Goal: Task Accomplishment & Management: Manage account settings

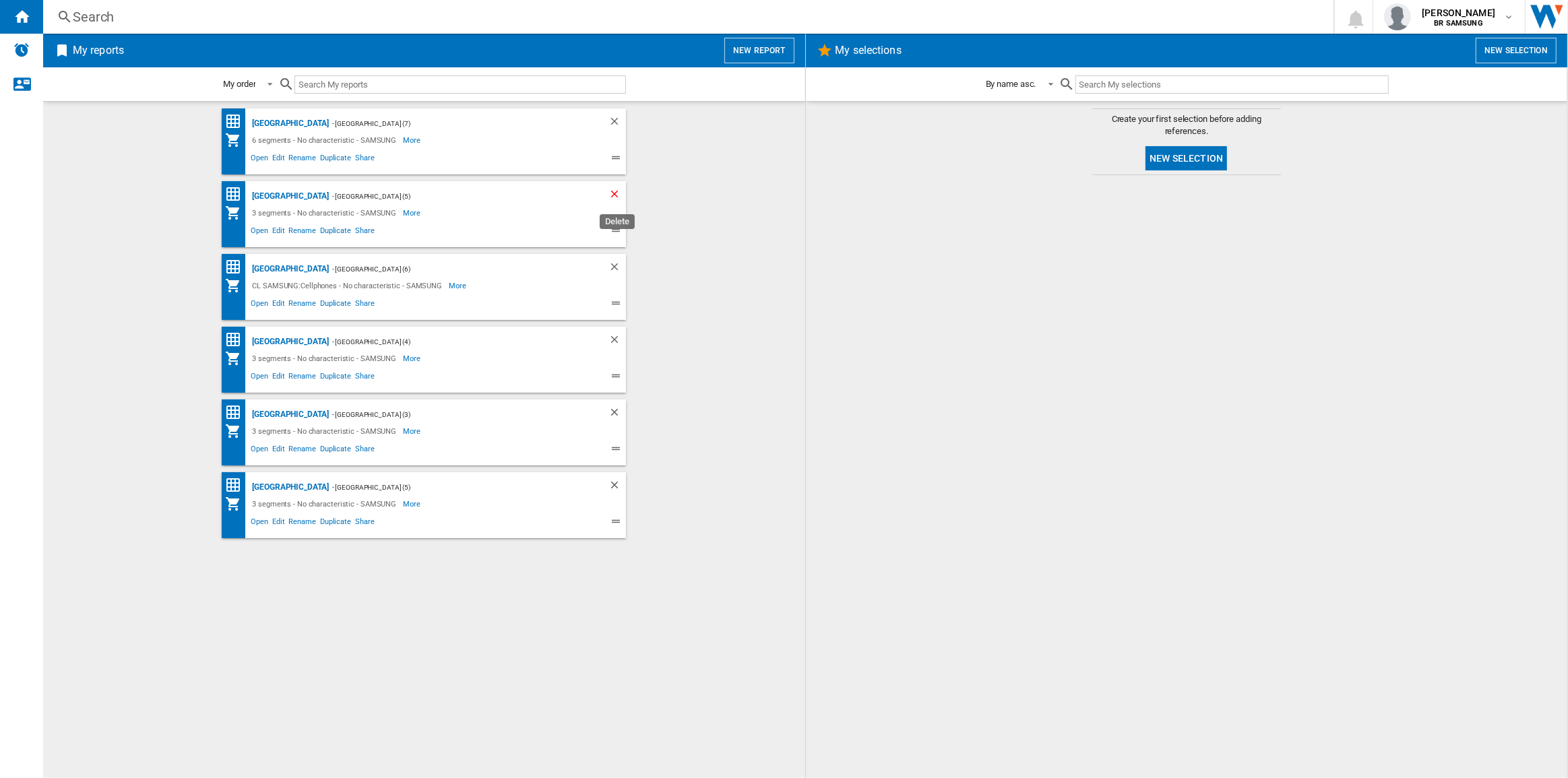
click at [617, 194] on ng-md-icon "Delete" at bounding box center [616, 196] width 16 height 16
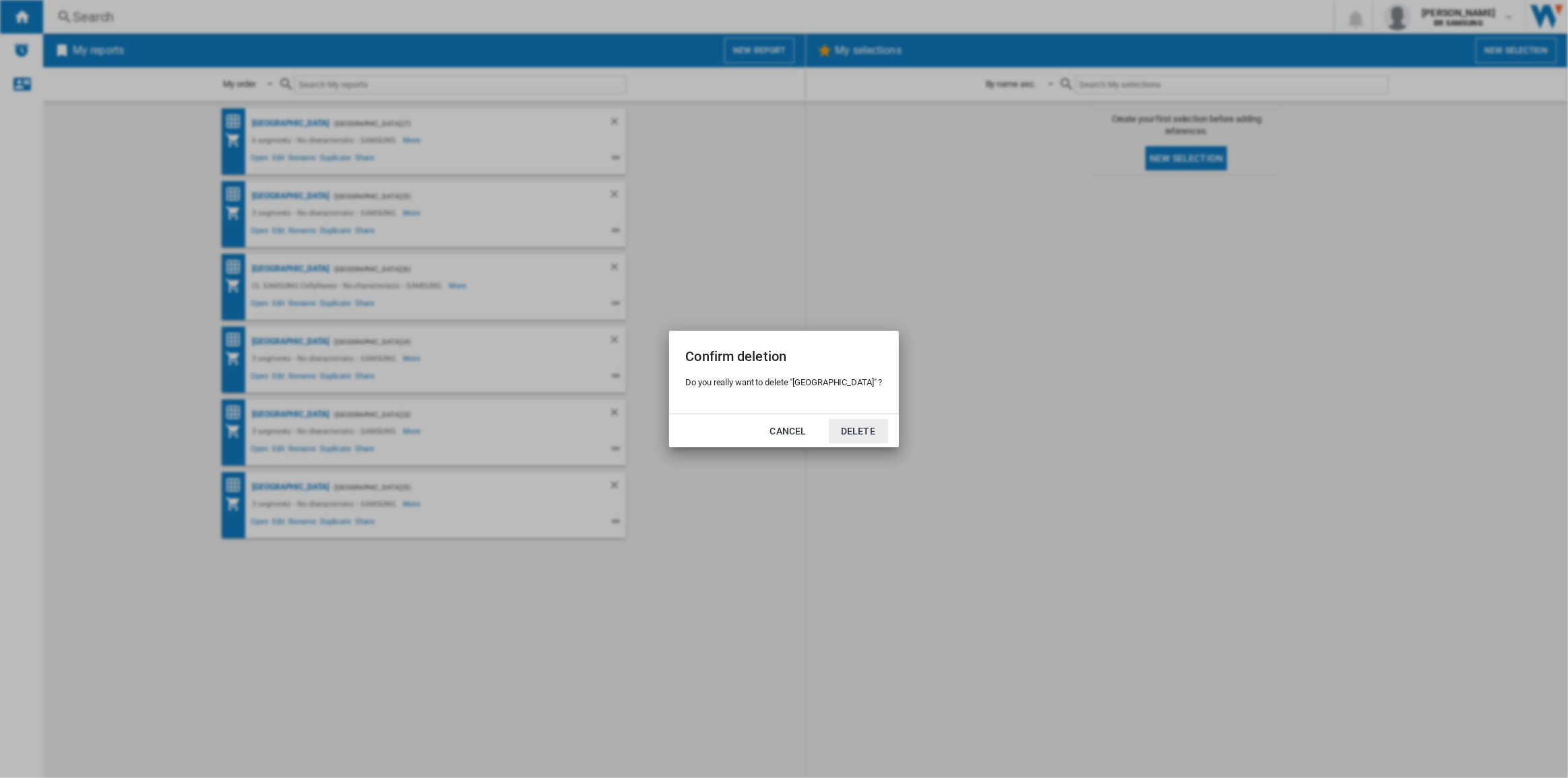
click at [828, 424] on button "Delete" at bounding box center [858, 430] width 59 height 24
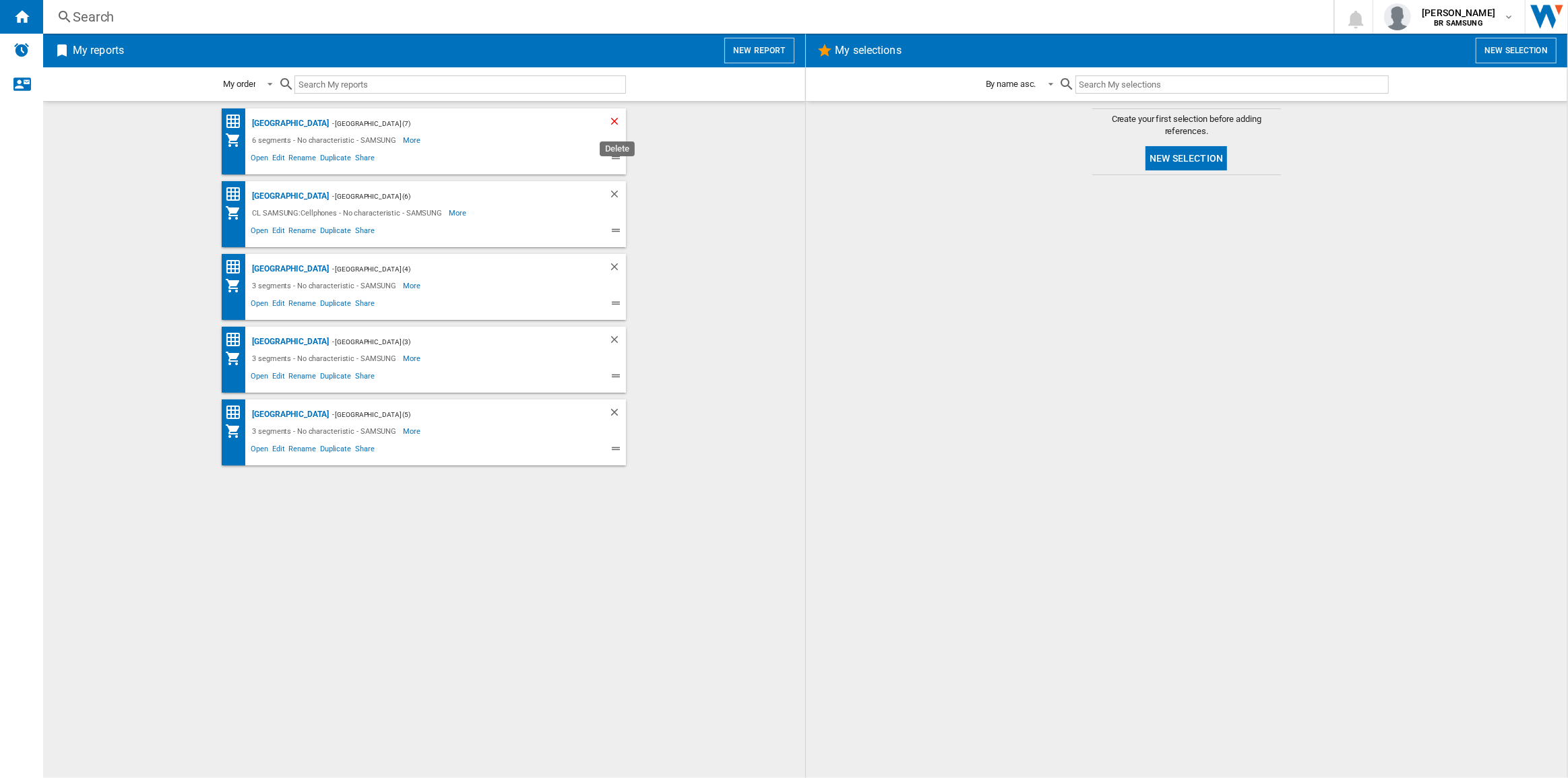
click at [615, 122] on ng-md-icon "Delete" at bounding box center [616, 123] width 16 height 16
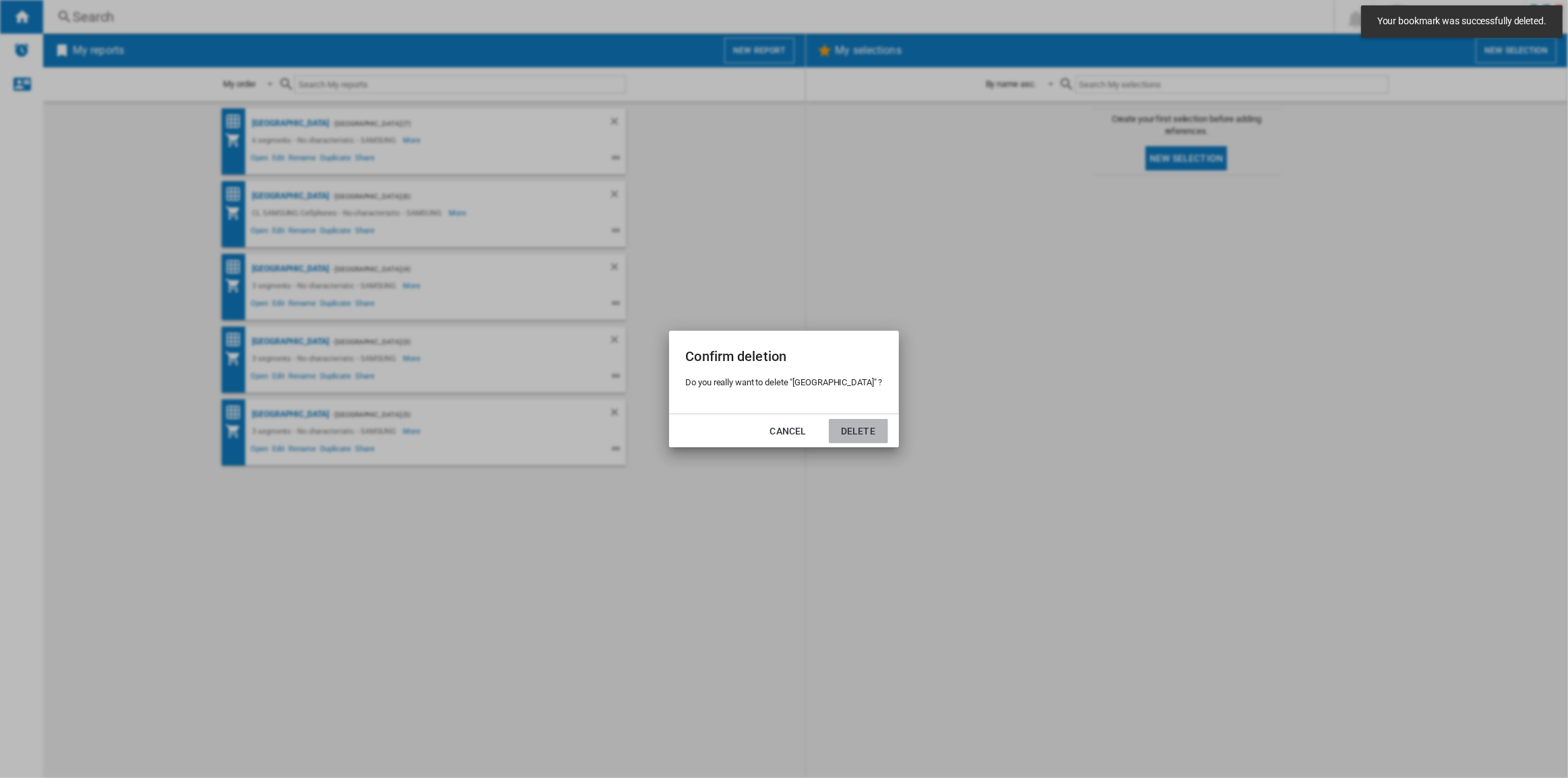
click at [833, 427] on button "Delete" at bounding box center [858, 430] width 59 height 24
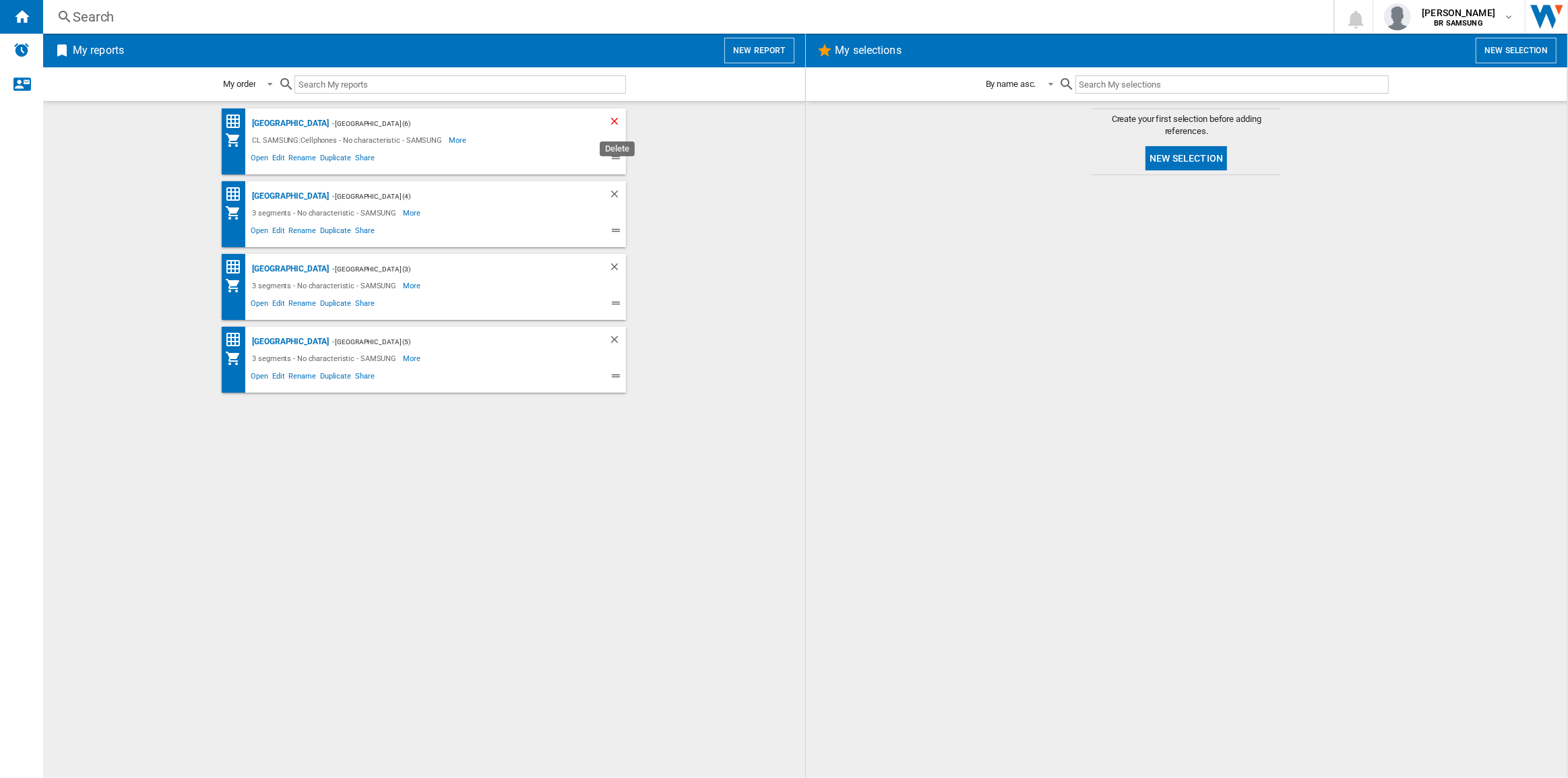
click at [616, 121] on ng-md-icon "Delete" at bounding box center [616, 123] width 16 height 16
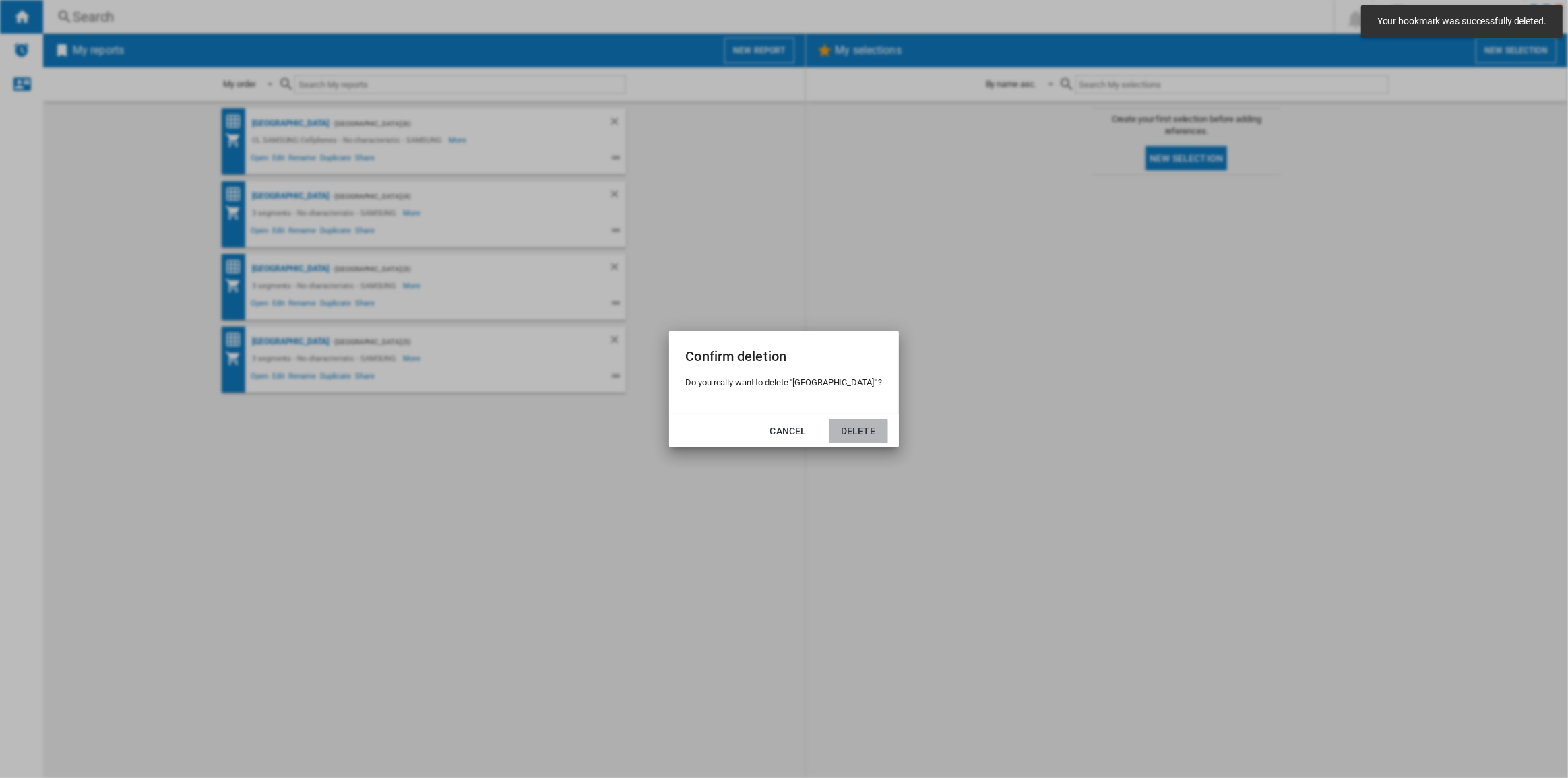
click at [832, 438] on button "Delete" at bounding box center [858, 430] width 59 height 24
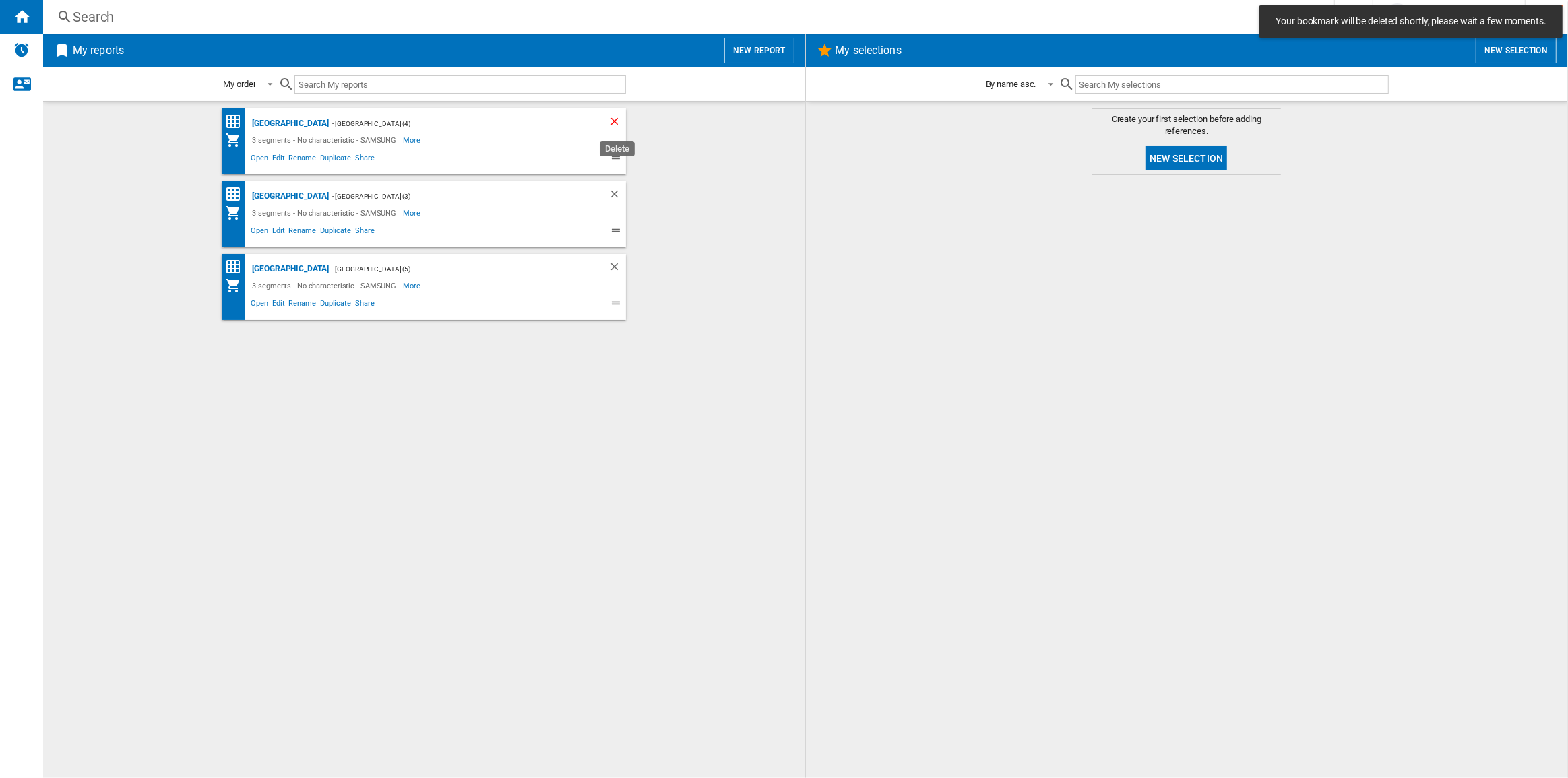
click at [616, 119] on ng-md-icon "Delete" at bounding box center [616, 123] width 16 height 16
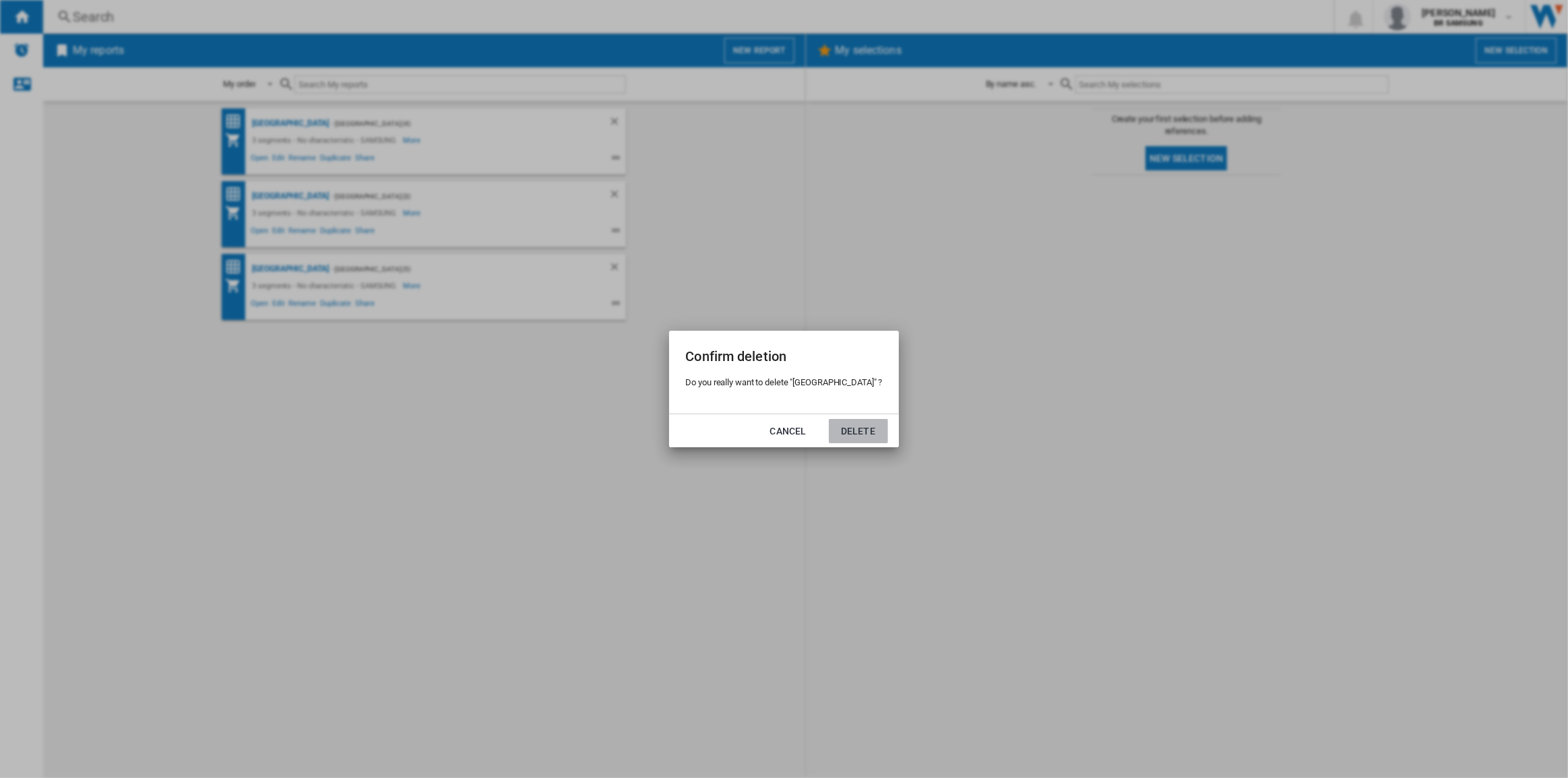
click at [838, 422] on button "Delete" at bounding box center [858, 430] width 59 height 24
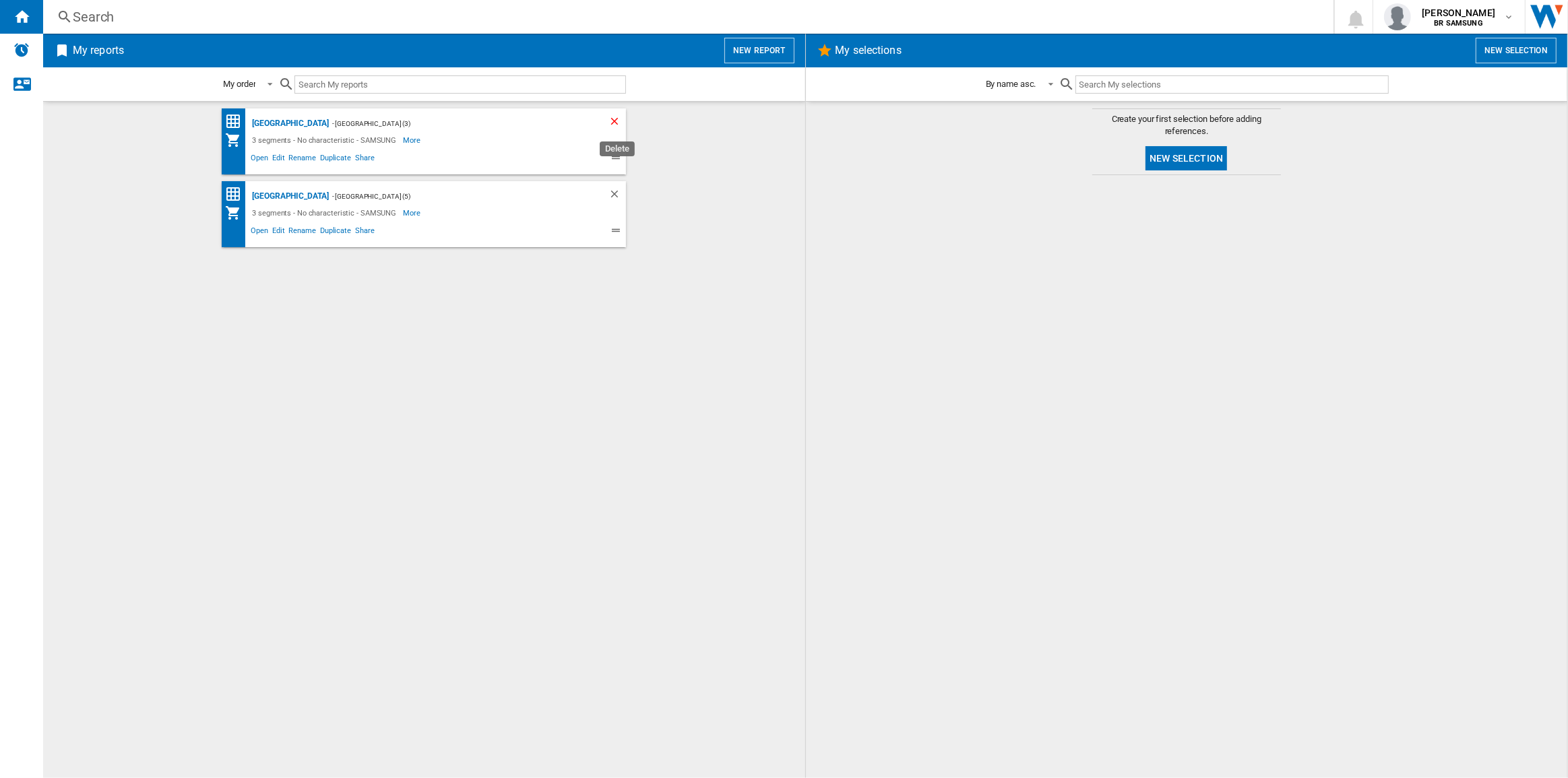
click at [616, 119] on ng-md-icon "Delete" at bounding box center [616, 123] width 16 height 16
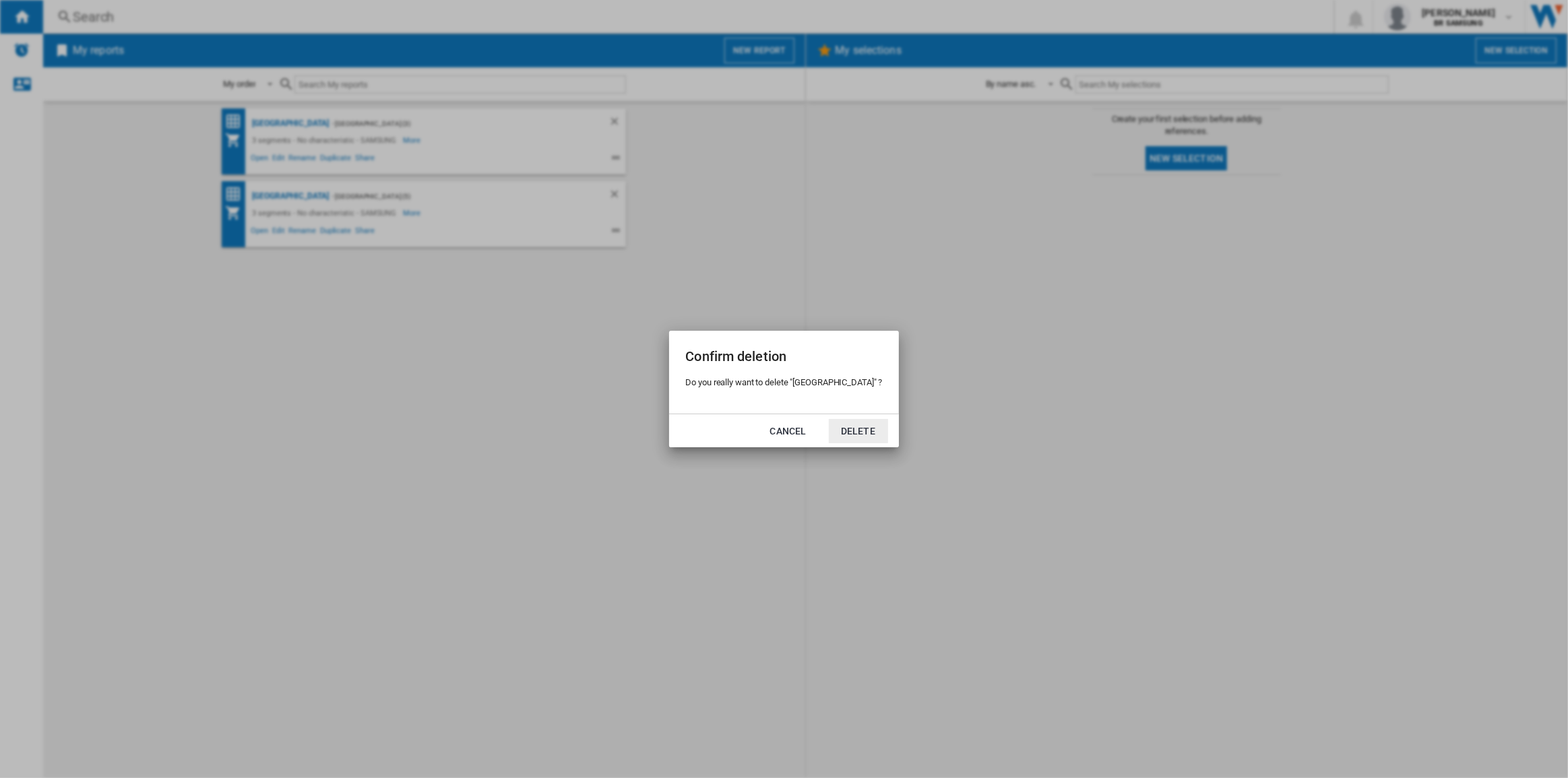
click at [837, 431] on button "Delete" at bounding box center [858, 430] width 59 height 24
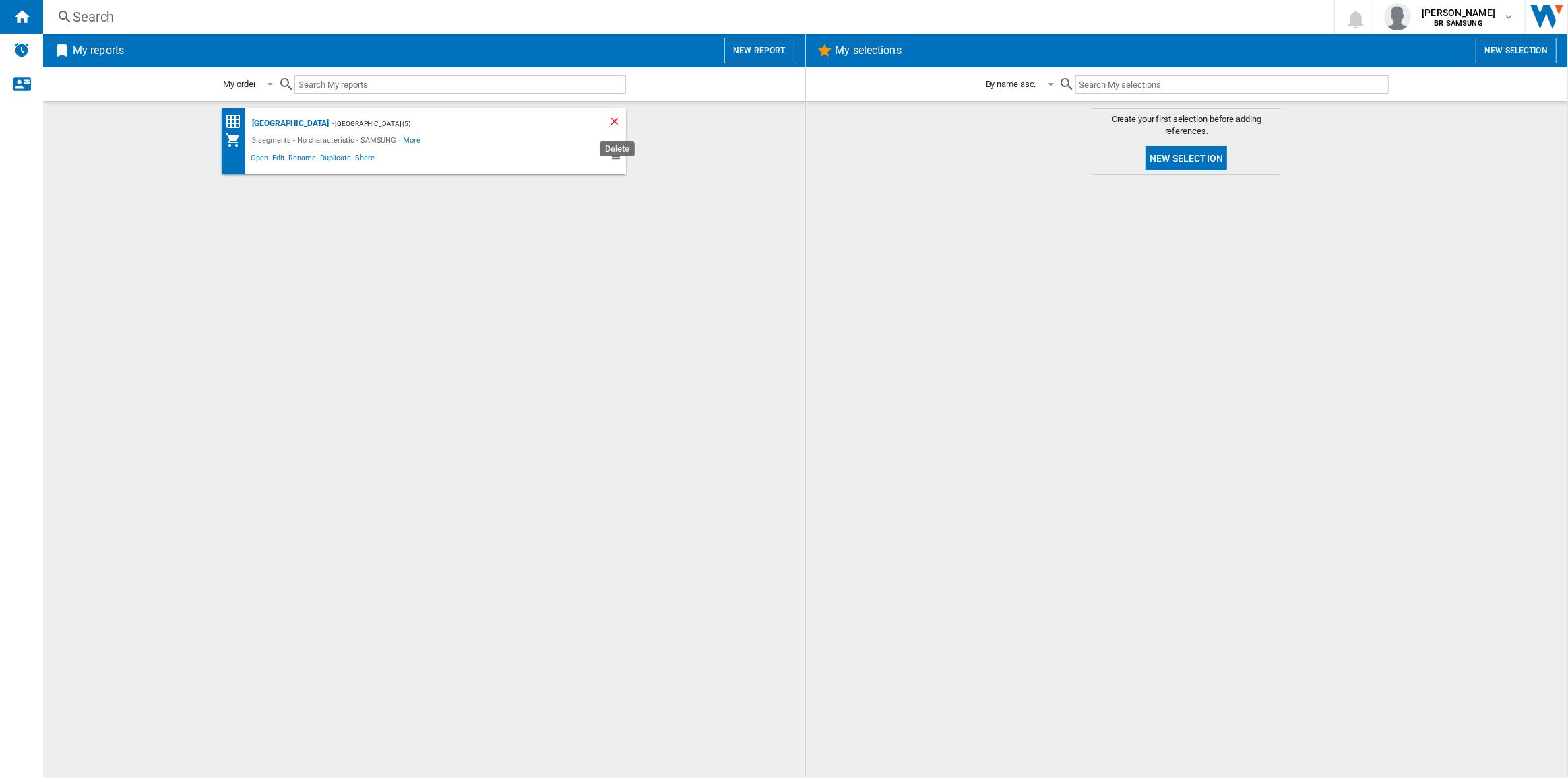
click at [614, 119] on ng-md-icon "Delete" at bounding box center [616, 123] width 16 height 16
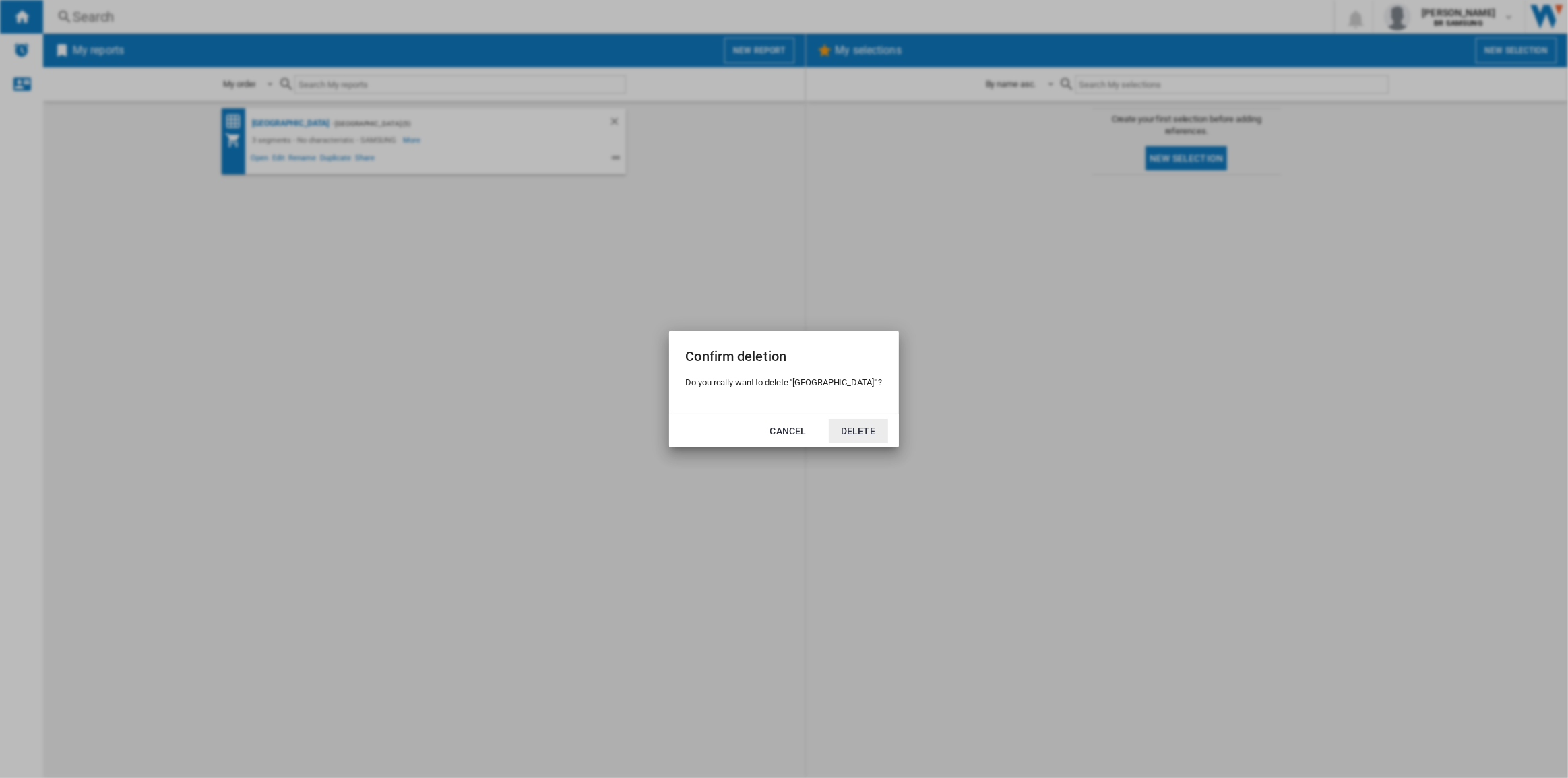
click at [846, 432] on button "Delete" at bounding box center [858, 430] width 59 height 24
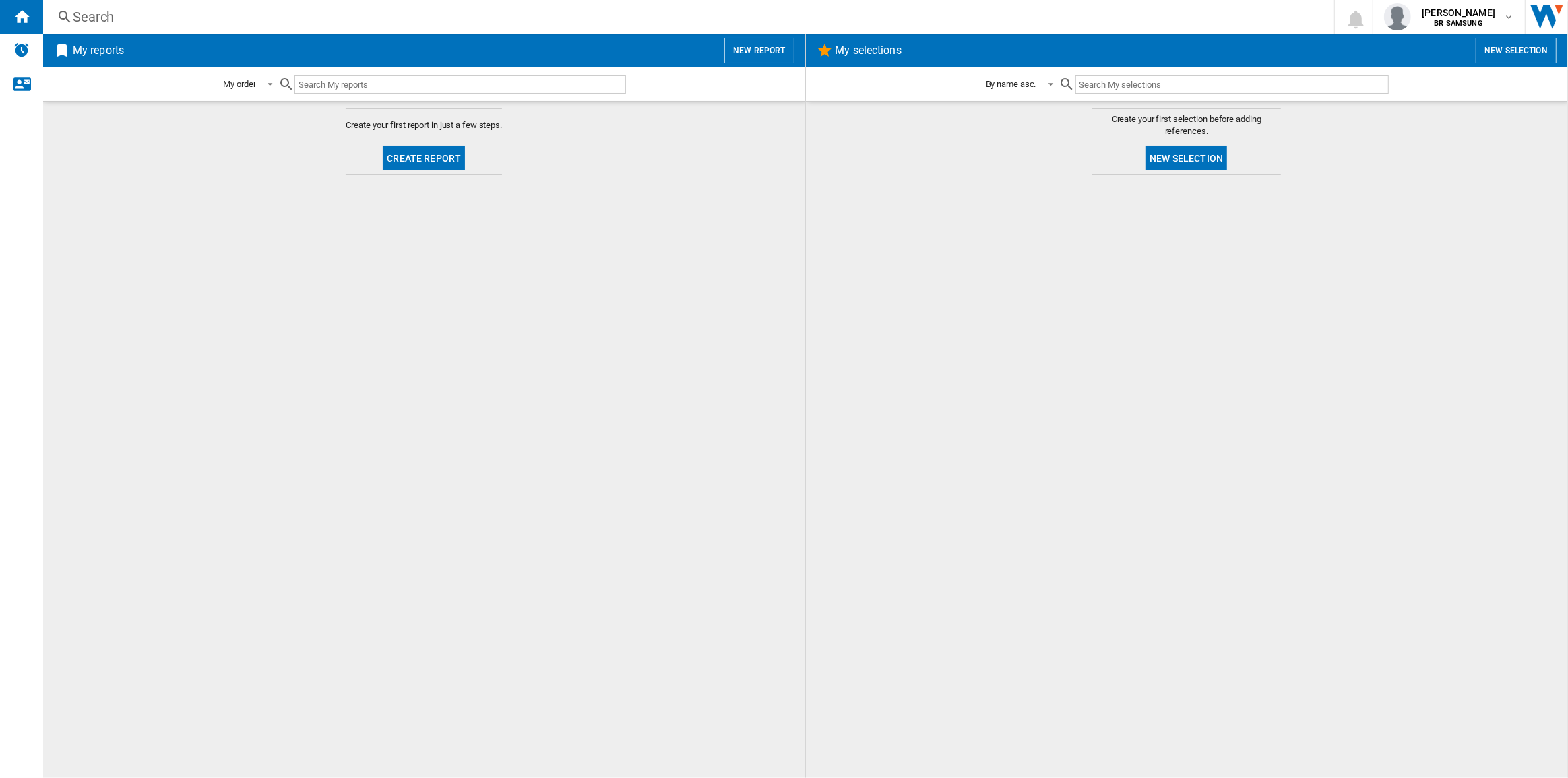
click at [444, 163] on button "Create report" at bounding box center [423, 158] width 82 height 24
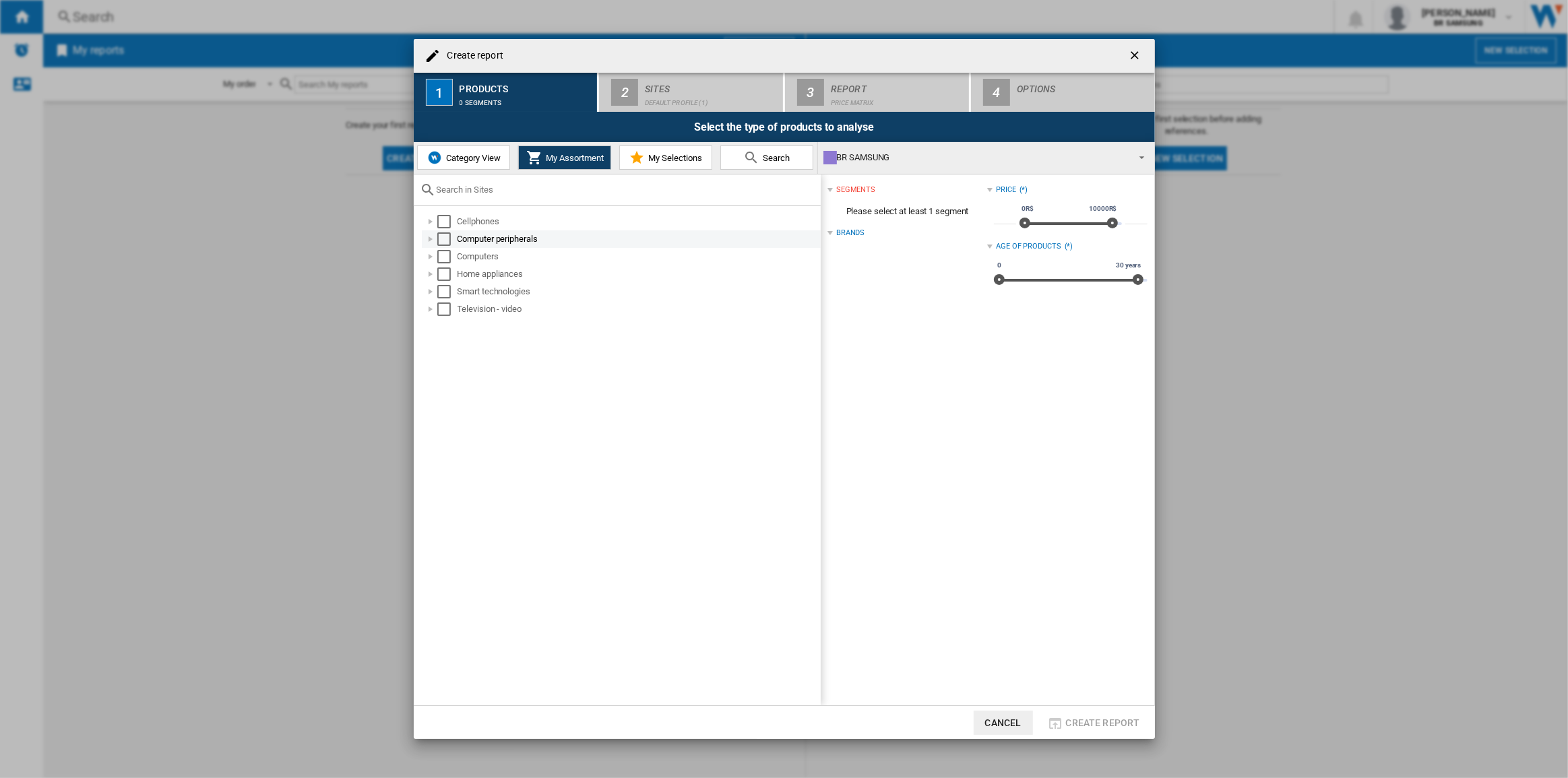
click at [430, 240] on div at bounding box center [430, 239] width 13 height 13
click at [430, 252] on div at bounding box center [430, 256] width 13 height 13
click at [430, 253] on div at bounding box center [430, 256] width 13 height 13
click at [428, 290] on div at bounding box center [430, 291] width 13 height 13
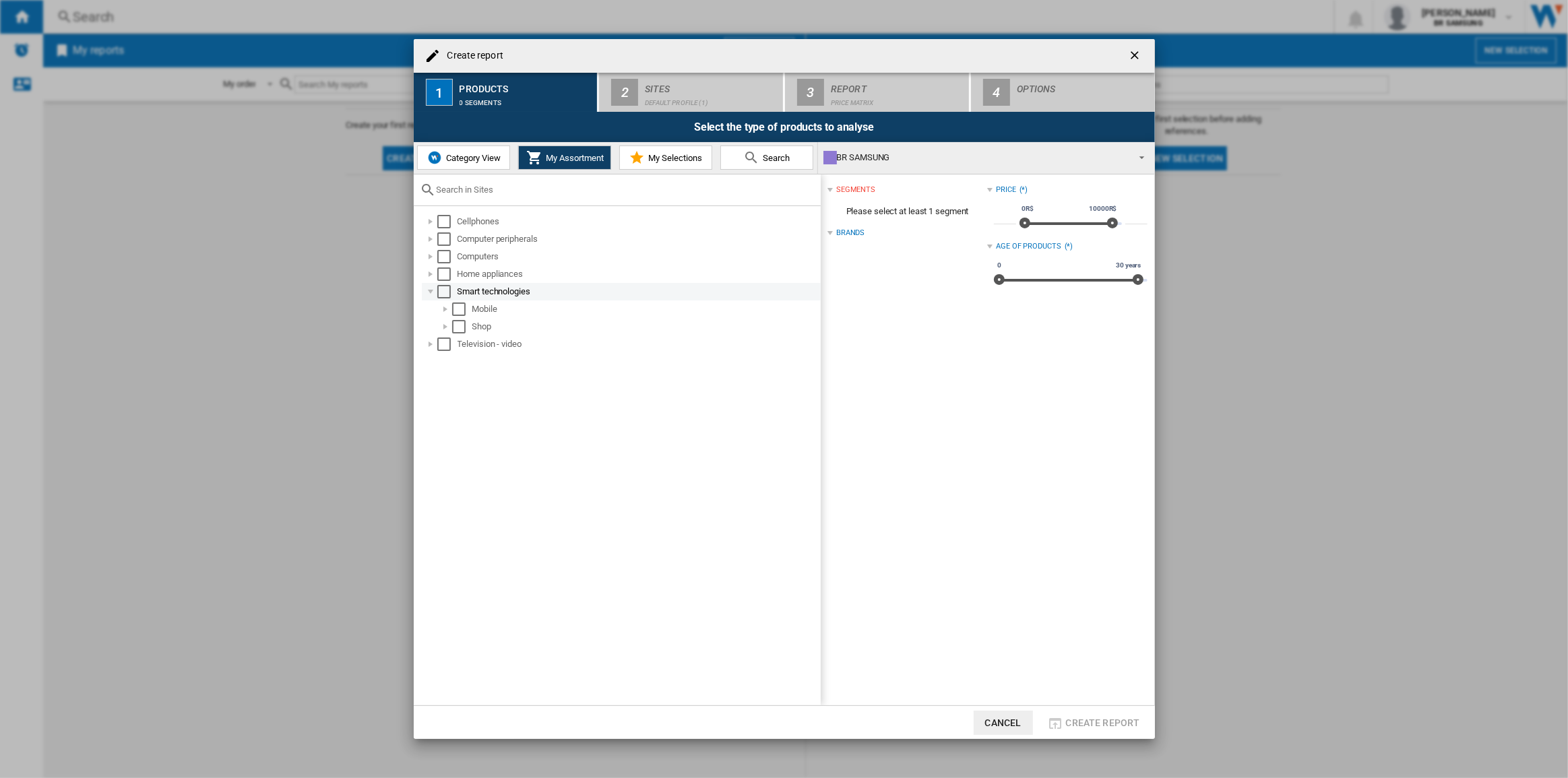
click at [428, 290] on div at bounding box center [430, 291] width 13 height 13
click at [428, 307] on div at bounding box center [430, 309] width 13 height 13
click at [428, 311] on div at bounding box center [430, 309] width 13 height 13
click at [445, 222] on div "Select" at bounding box center [444, 221] width 13 height 13
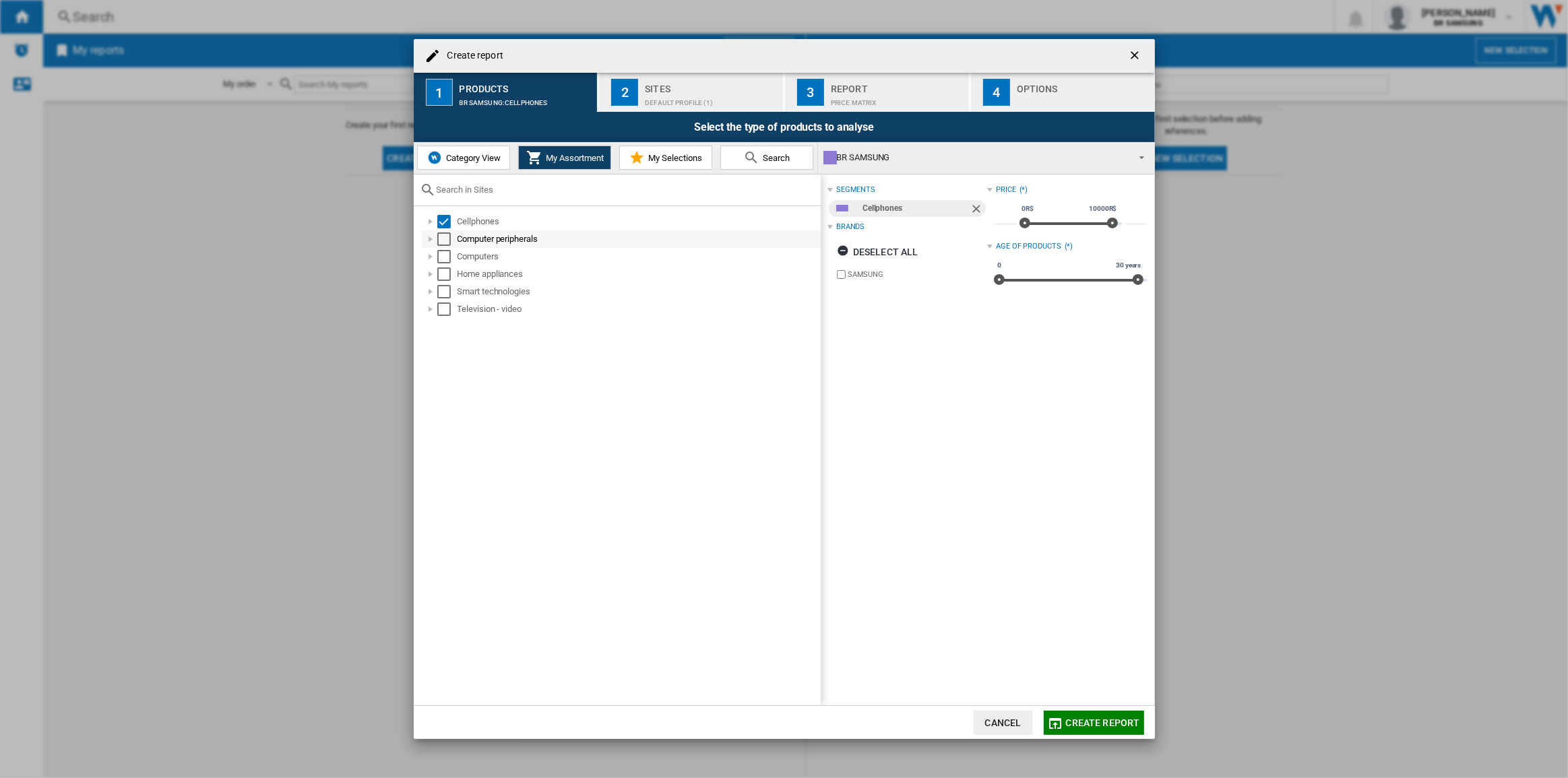
click at [445, 235] on div "Select" at bounding box center [444, 239] width 13 height 13
click at [446, 255] on div "Select" at bounding box center [444, 256] width 13 height 13
click at [443, 273] on div "Select" at bounding box center [444, 274] width 13 height 13
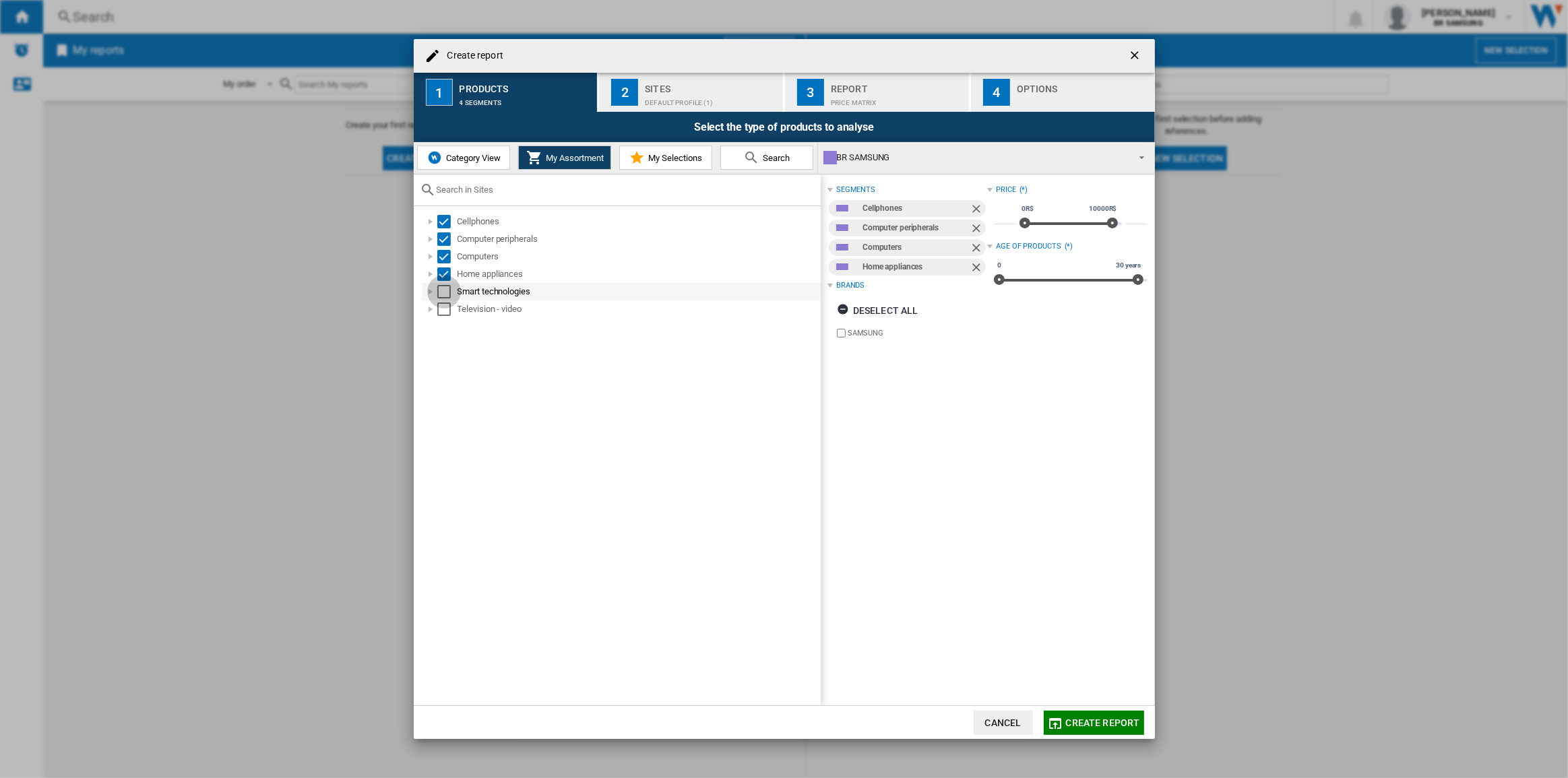
click at [443, 290] on div "Select" at bounding box center [444, 291] width 13 height 13
click at [445, 311] on div "Select" at bounding box center [444, 309] width 13 height 13
click at [1137, 57] on ng-md-icon "getI18NText('BUTTONS.CLOSE_DIALOG')" at bounding box center [1136, 57] width 16 height 16
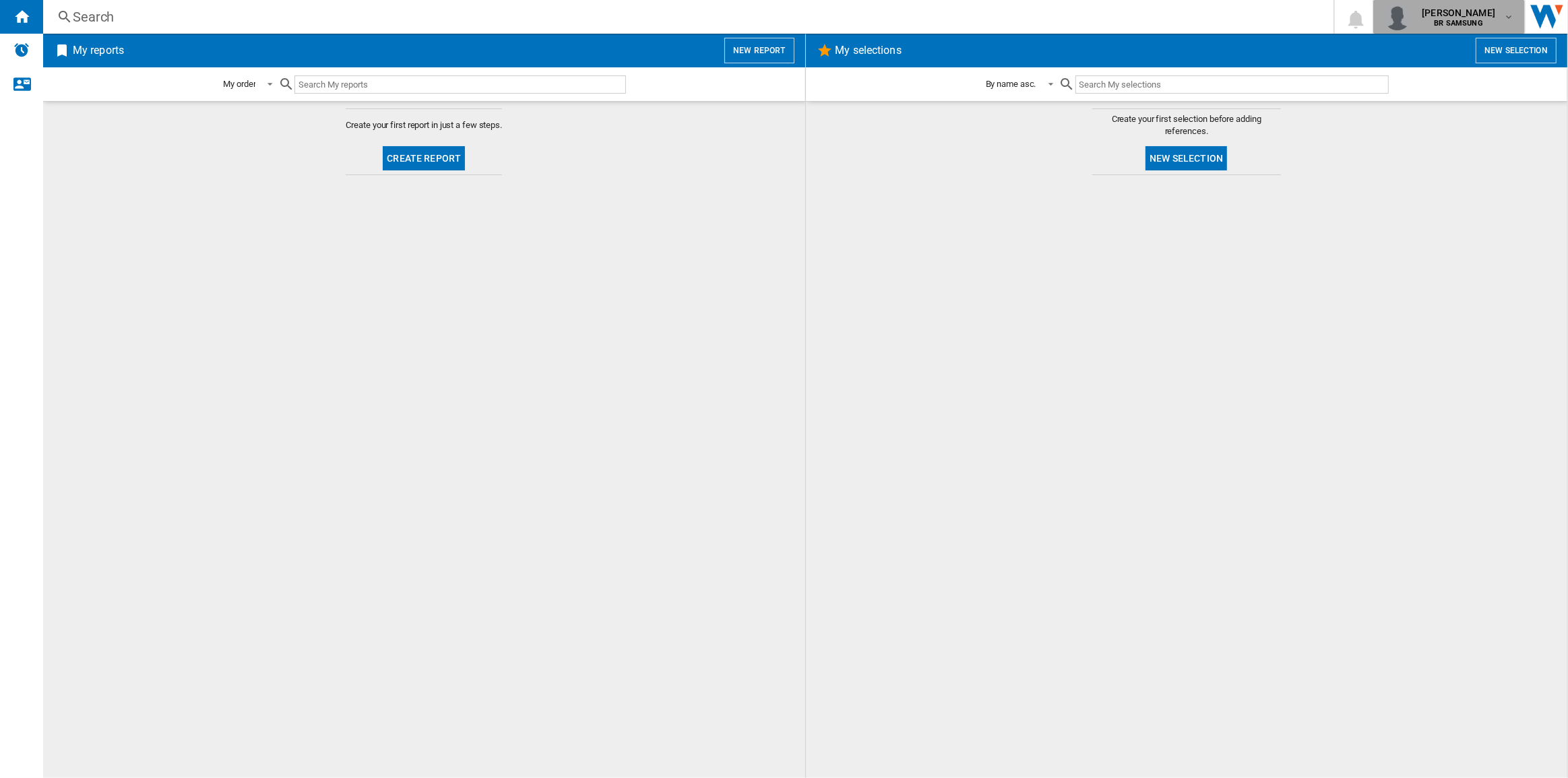
click at [1468, 24] on b "BR SAMSUNG" at bounding box center [1458, 23] width 49 height 9
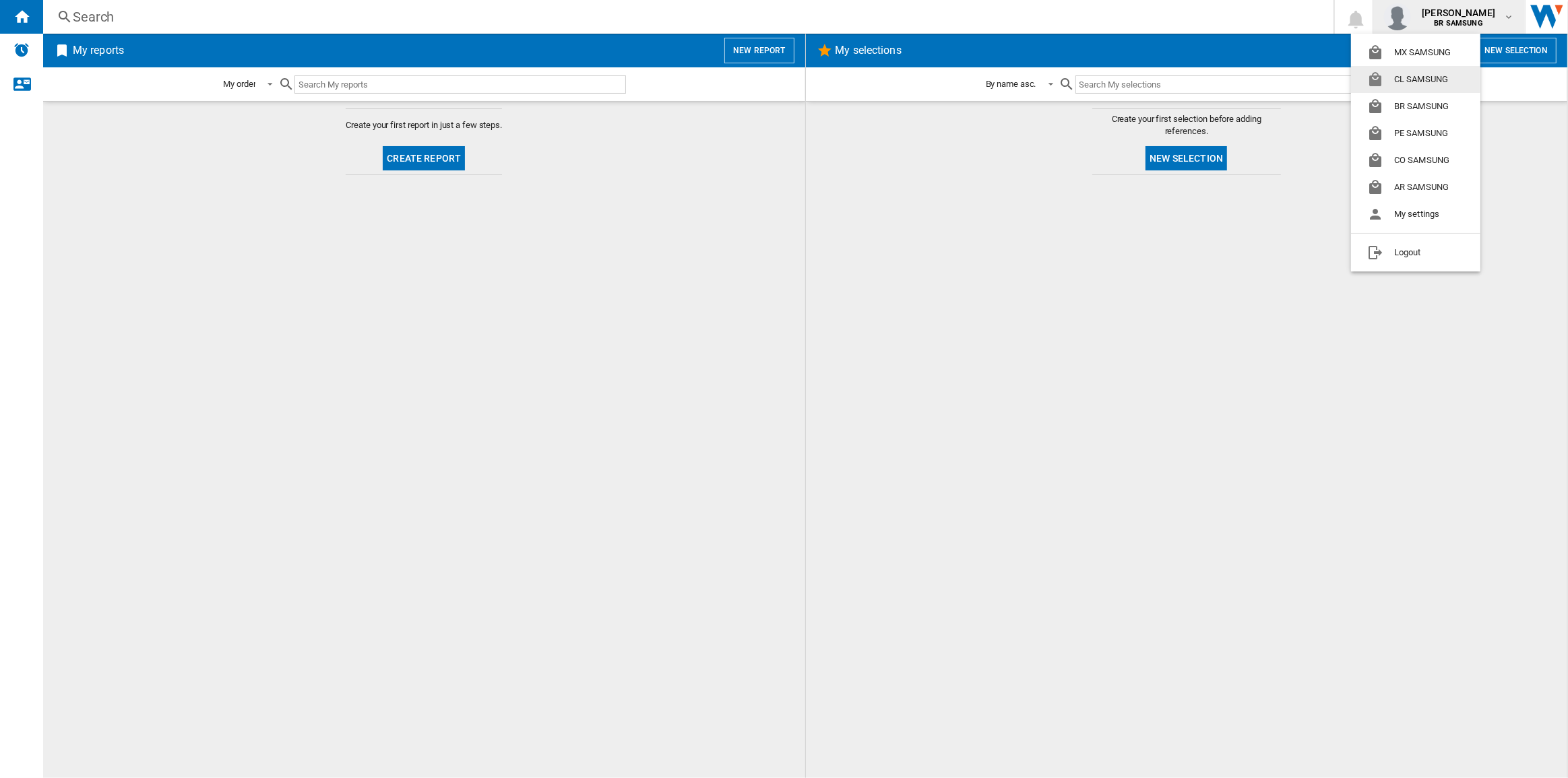
click at [1417, 74] on button "CL SAMSUNG" at bounding box center [1415, 79] width 129 height 27
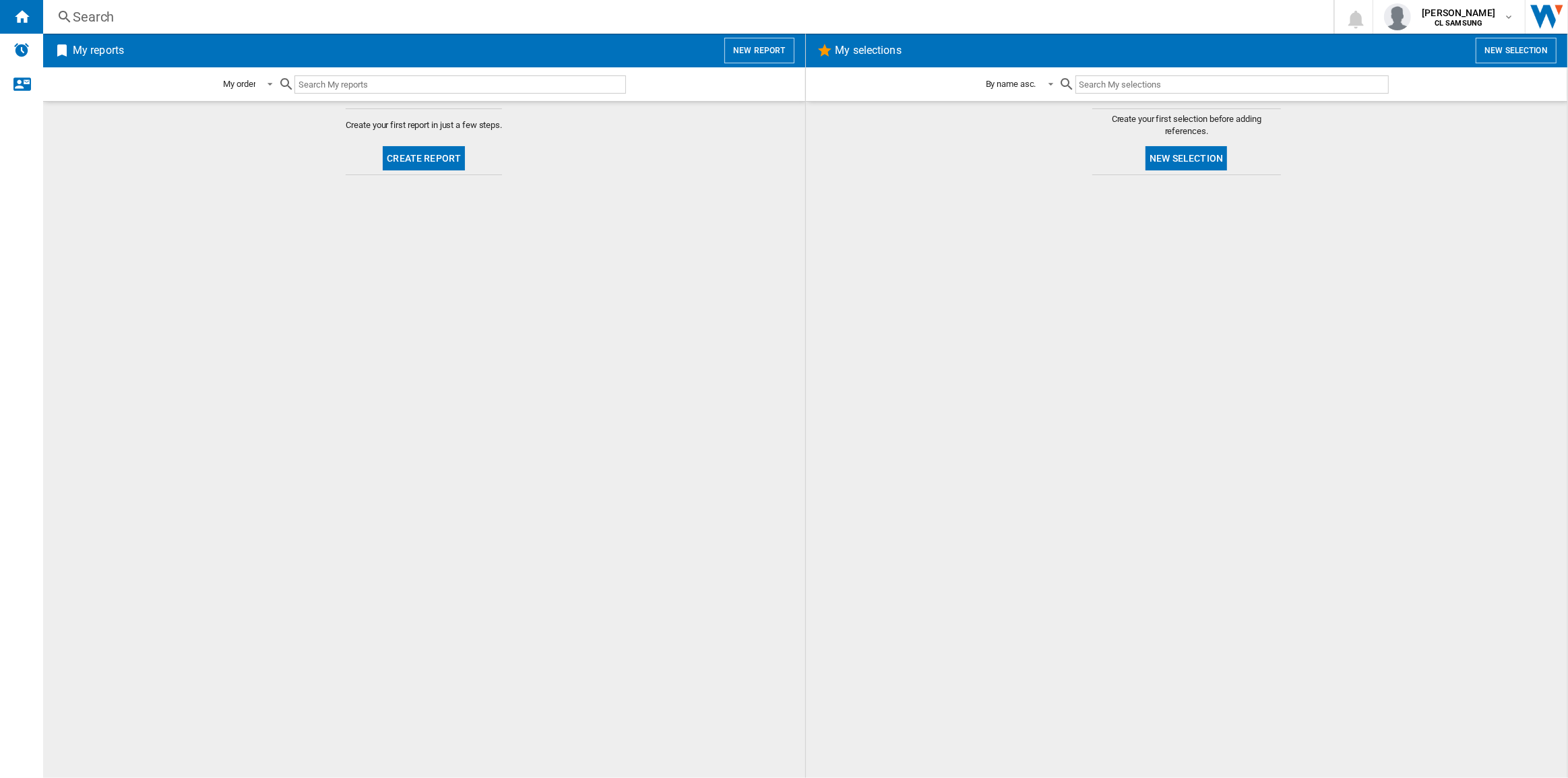
click at [444, 160] on button "Create report" at bounding box center [423, 158] width 82 height 24
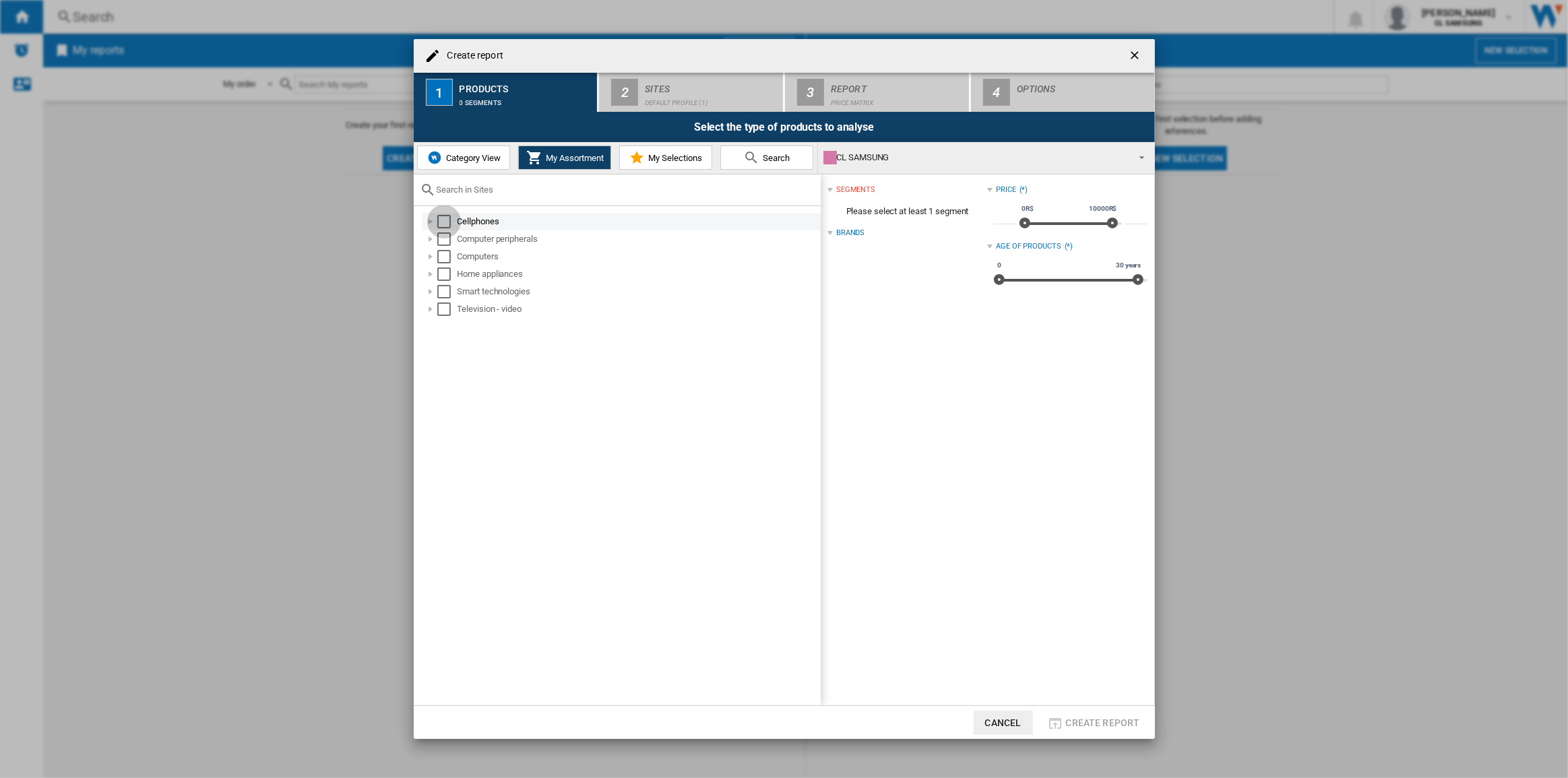
click at [446, 222] on div "Select" at bounding box center [444, 221] width 13 height 13
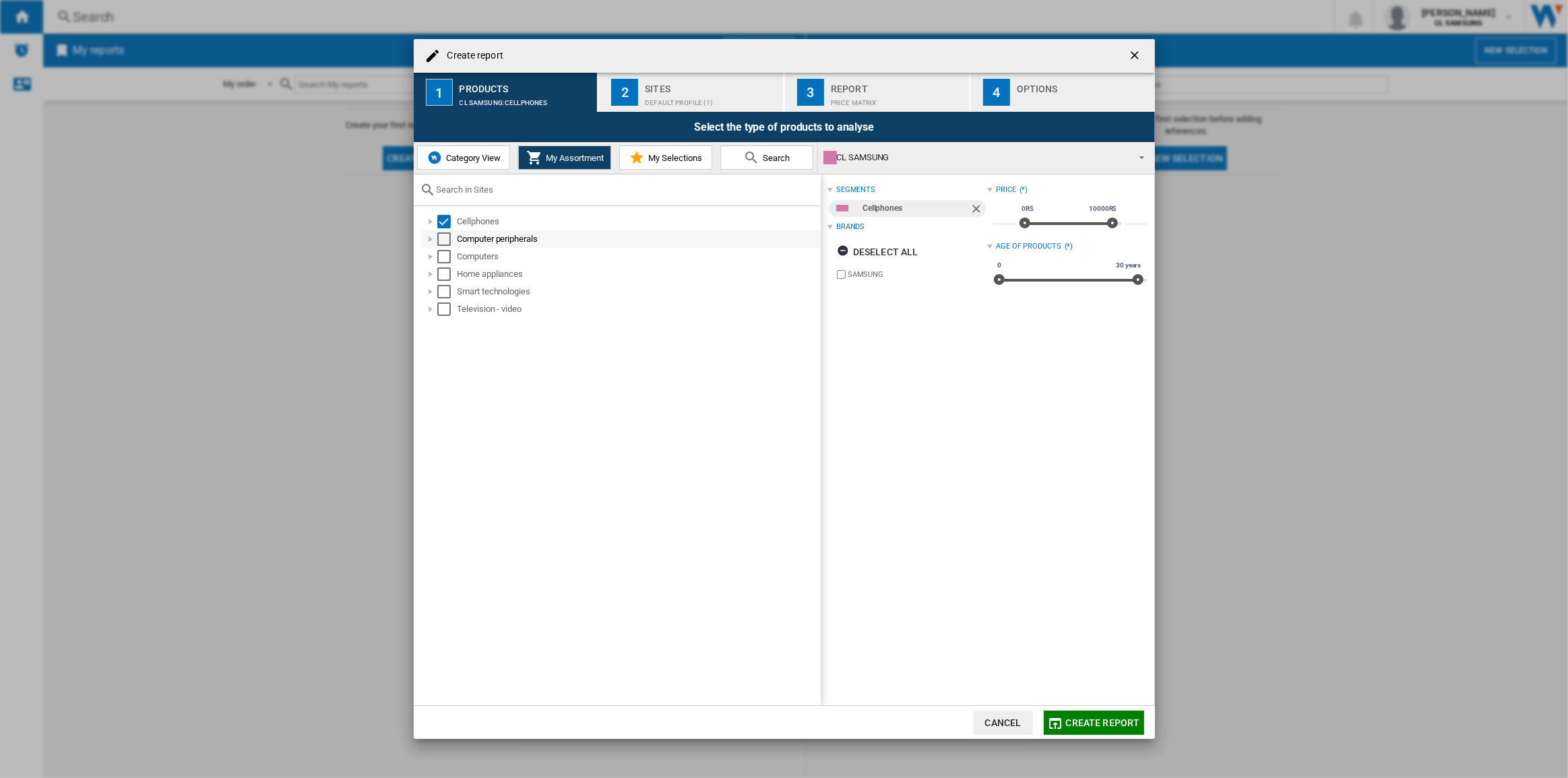
click at [443, 238] on div "Select" at bounding box center [444, 239] width 13 height 13
click at [440, 254] on div "Select" at bounding box center [444, 256] width 13 height 13
click at [444, 289] on div "Select" at bounding box center [444, 291] width 13 height 13
click at [676, 95] on div "Default profile (1)" at bounding box center [712, 100] width 133 height 14
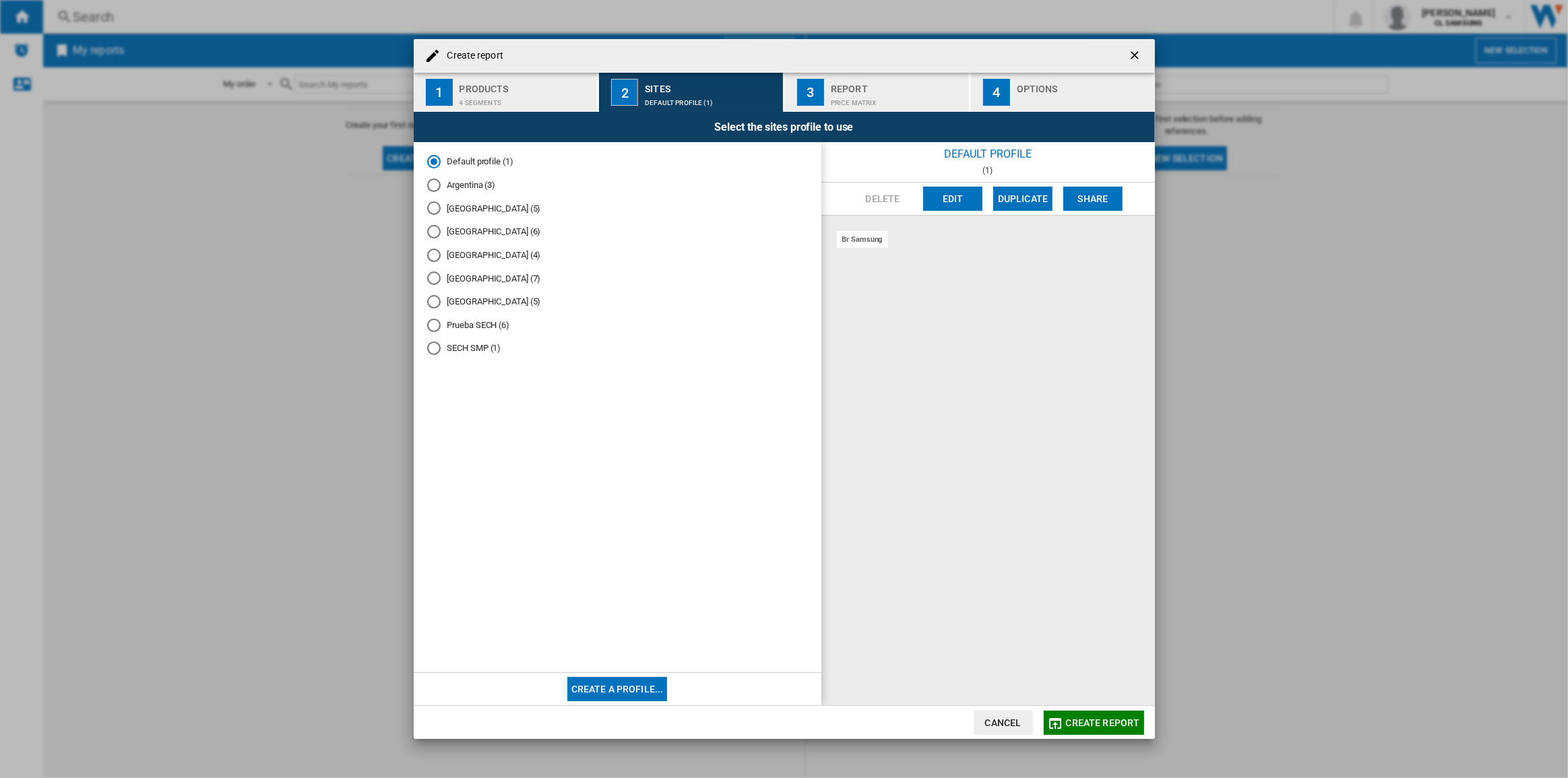
click at [435, 233] on div "Chile (6)" at bounding box center [433, 231] width 13 height 13
click at [877, 241] on div "br samsung" at bounding box center [862, 239] width 51 height 17
click at [876, 241] on div "br samsung" at bounding box center [862, 239] width 51 height 17
click at [862, 238] on div "br samsung" at bounding box center [862, 239] width 51 height 17
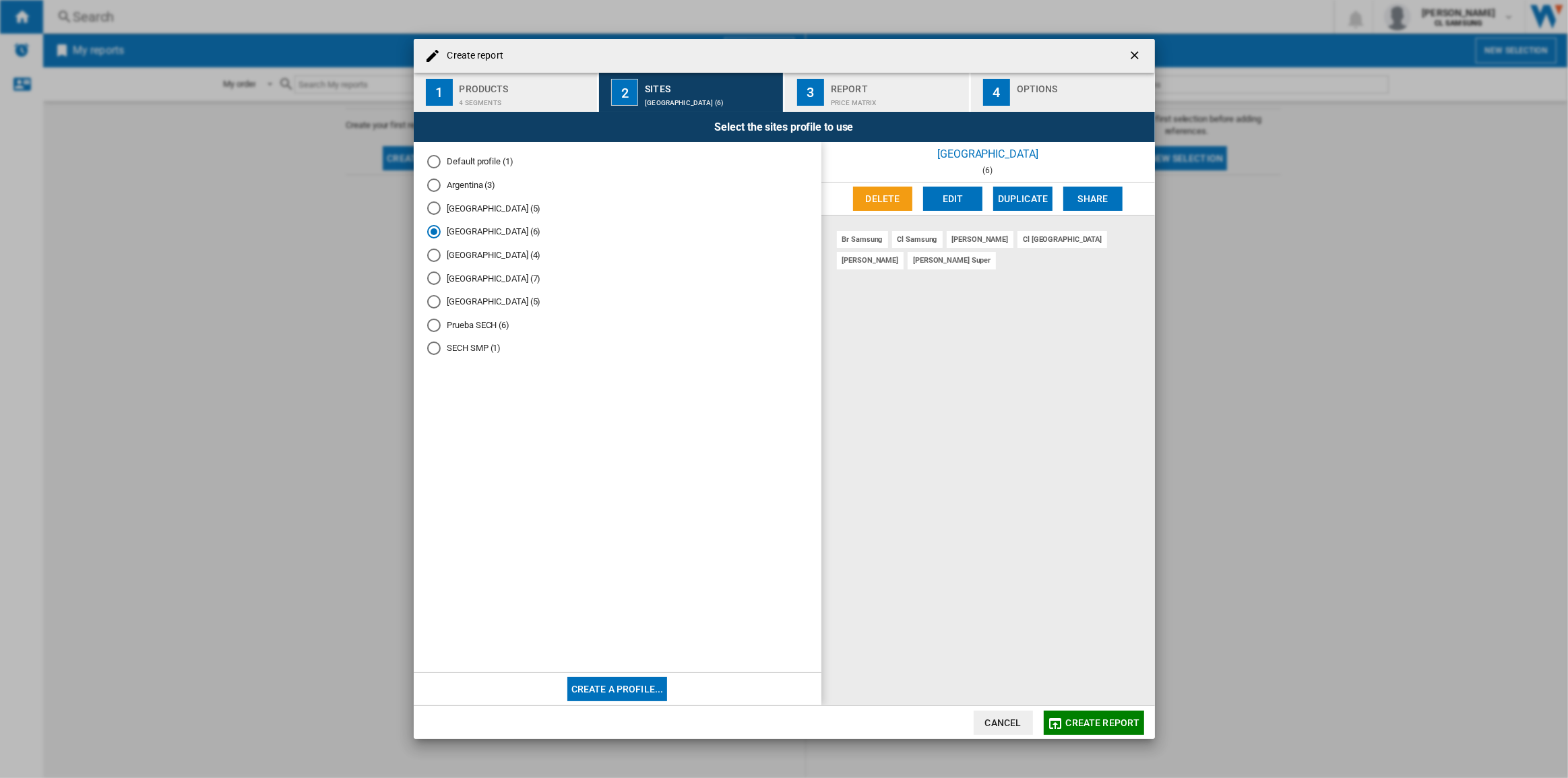
click at [459, 329] on md-radio-button "Prueba SECH (6)" at bounding box center [617, 325] width 381 height 13
click at [1133, 55] on ng-md-icon "getI18NText('BUTTONS.CLOSE_DIALOG')" at bounding box center [1136, 57] width 16 height 16
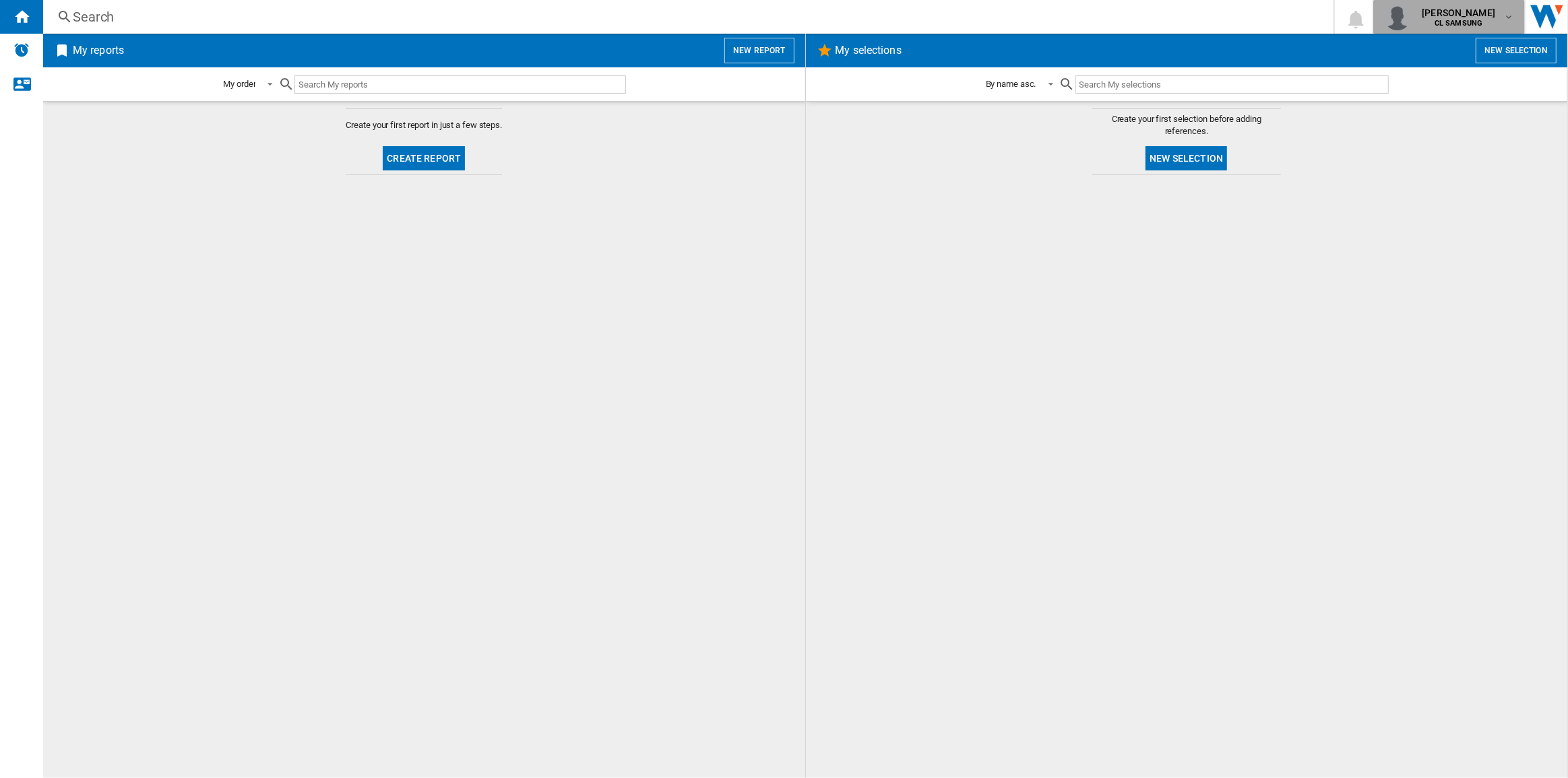
click at [1448, 22] on b "CL SAMSUNG" at bounding box center [1457, 23] width 48 height 9
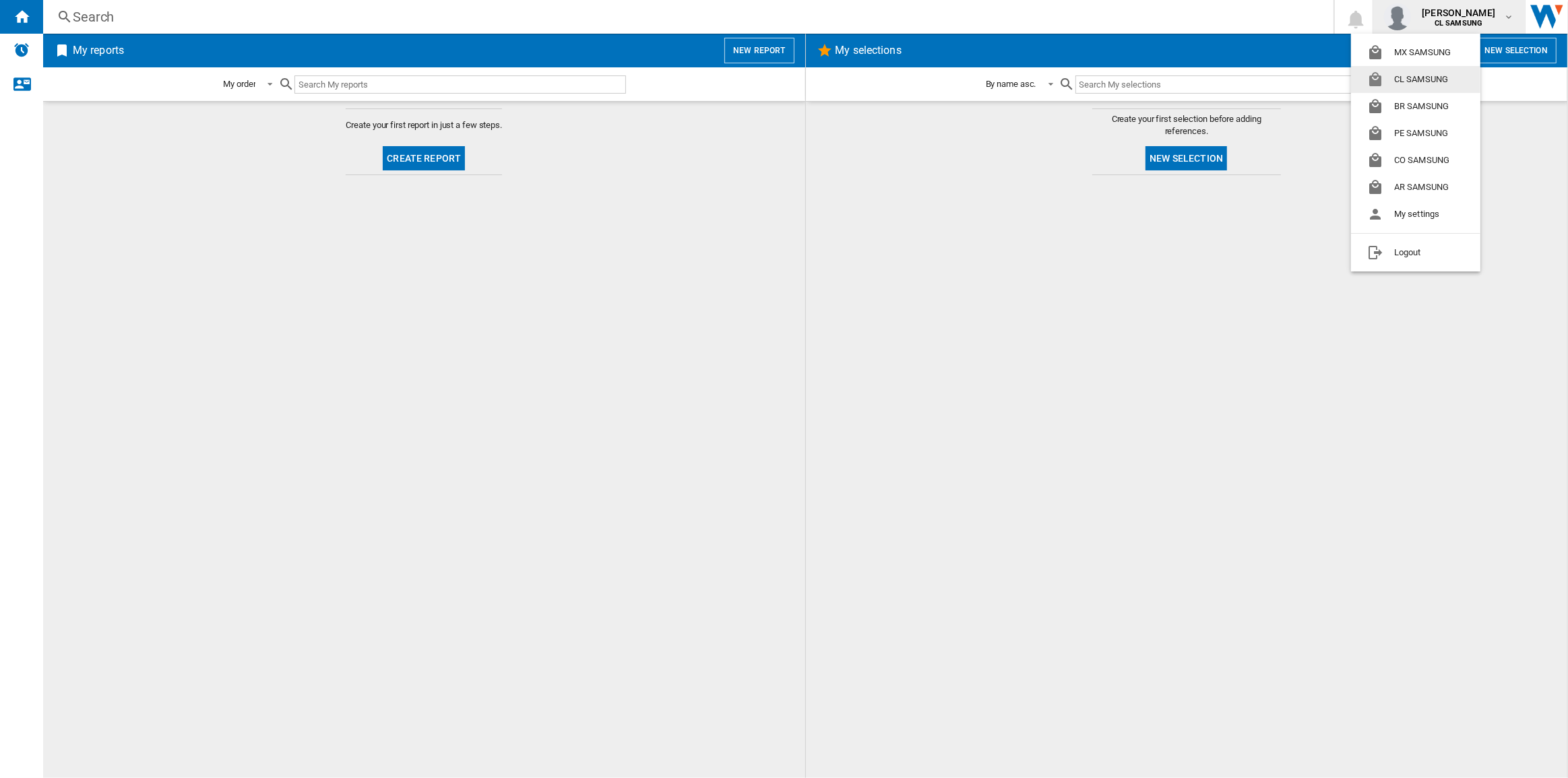
click at [1417, 79] on button "CL SAMSUNG" at bounding box center [1415, 79] width 129 height 27
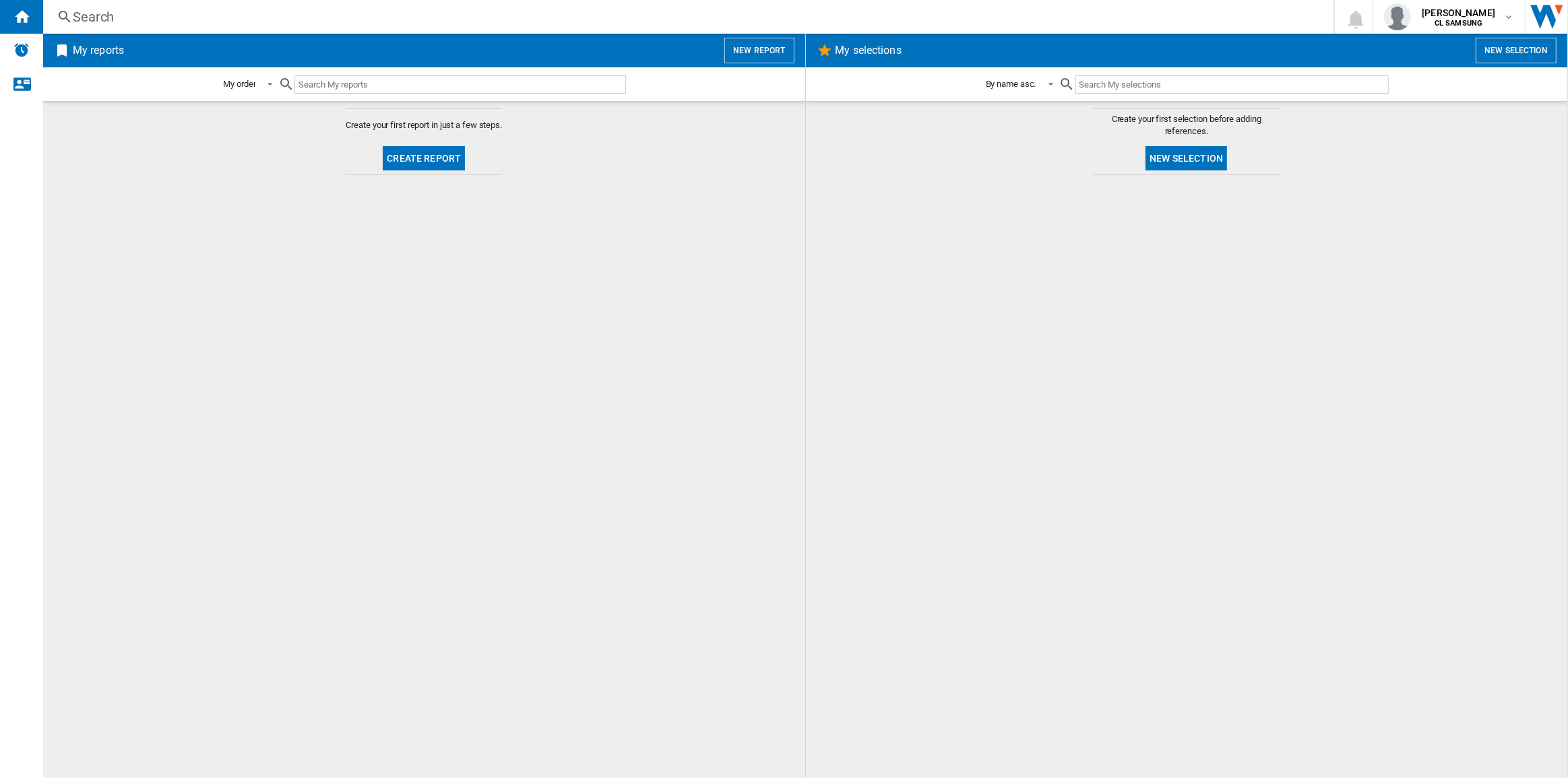
click at [1083, 555] on div at bounding box center [1187, 476] width 735 height 589
click at [1463, 9] on span "alpoim fonseca correa" at bounding box center [1458, 13] width 74 height 13
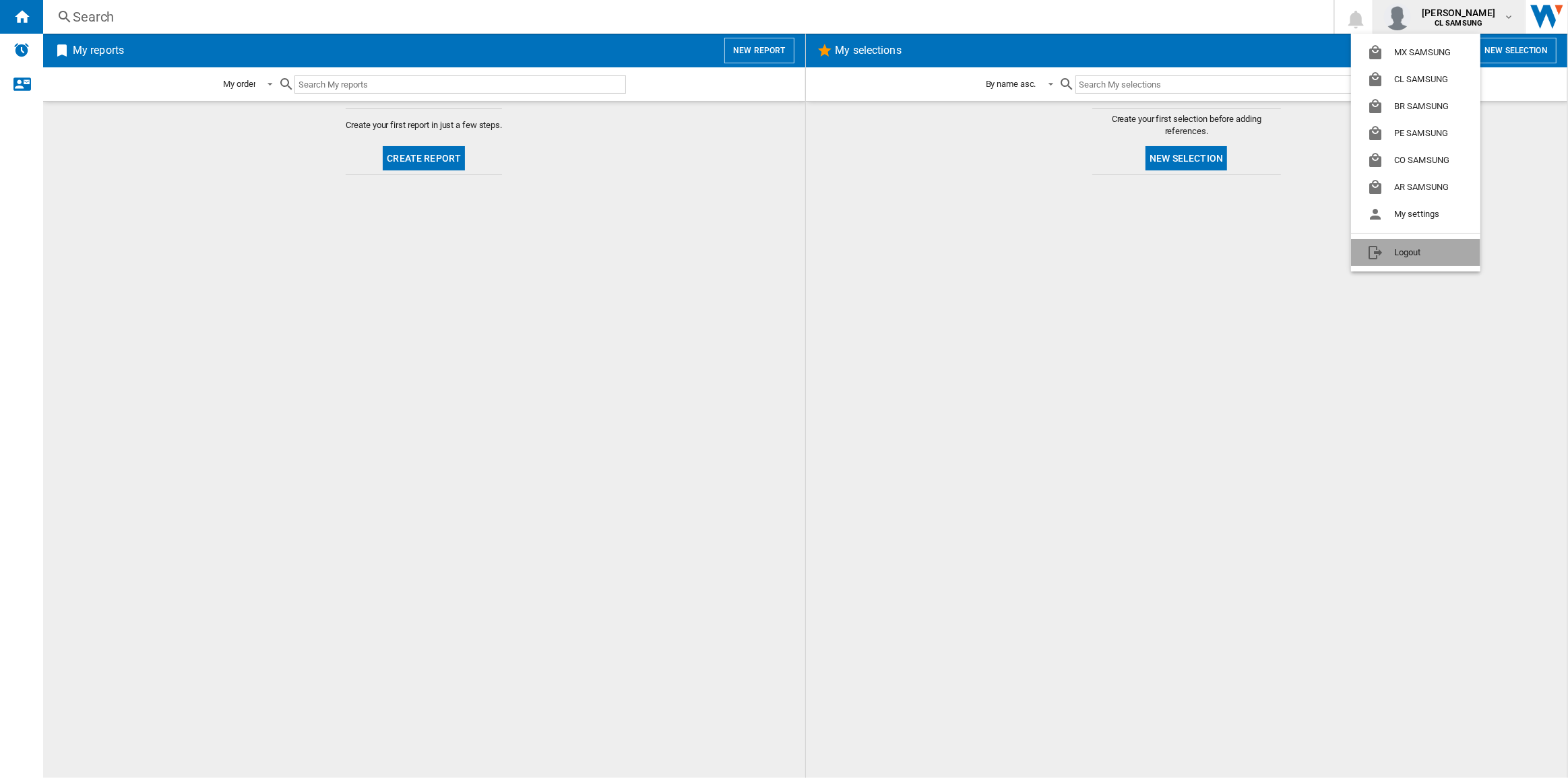
click at [1387, 252] on button "Logout" at bounding box center [1415, 252] width 129 height 27
